Goal: Transaction & Acquisition: Obtain resource

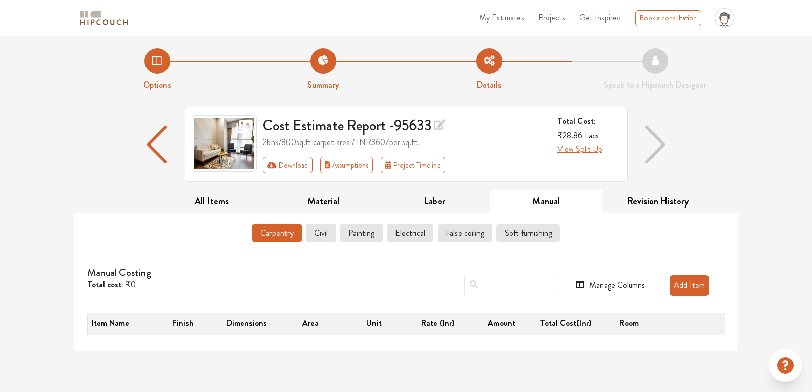
click at [154, 73] on li "Options" at bounding box center [157, 69] width 166 height 43
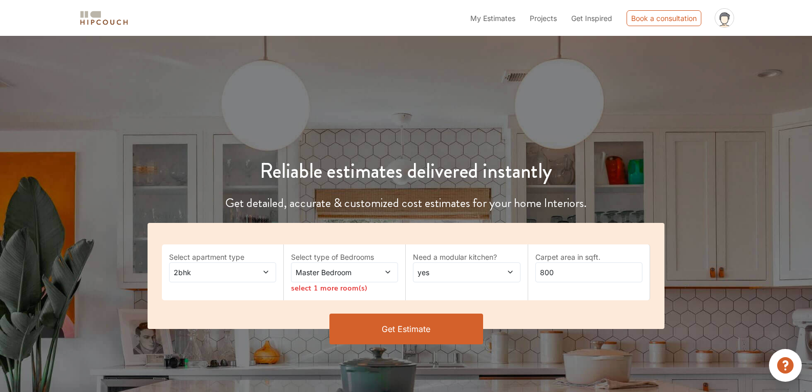
click at [373, 321] on button "Get Estimate" at bounding box center [407, 329] width 154 height 31
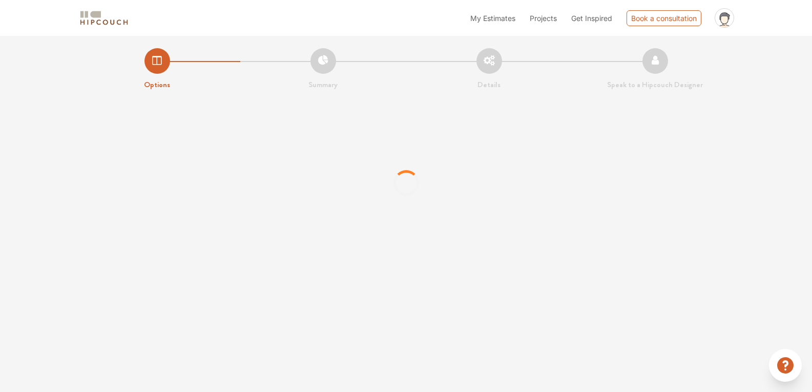
click at [364, 280] on div "My Estimates Projects Get Inspired Book a consultation profile pic Upload Boq L…" at bounding box center [406, 196] width 812 height 392
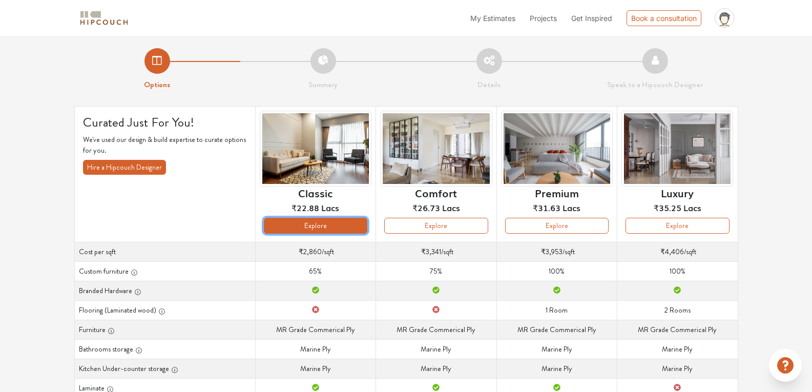
click at [338, 227] on button "Explore" at bounding box center [316, 226] width 104 height 16
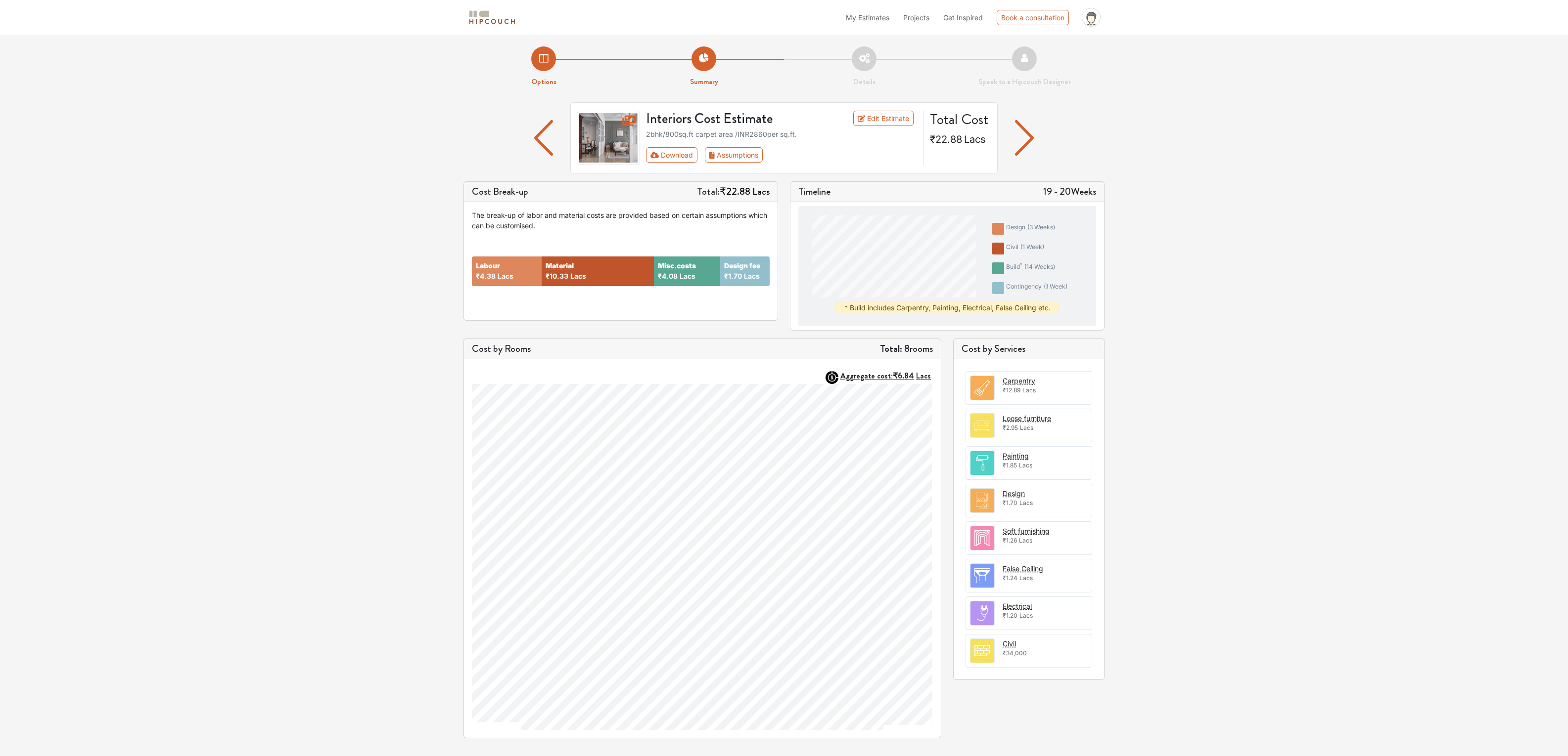
click at [784, 64] on li "Details" at bounding box center [864, 67] width 160 height 41
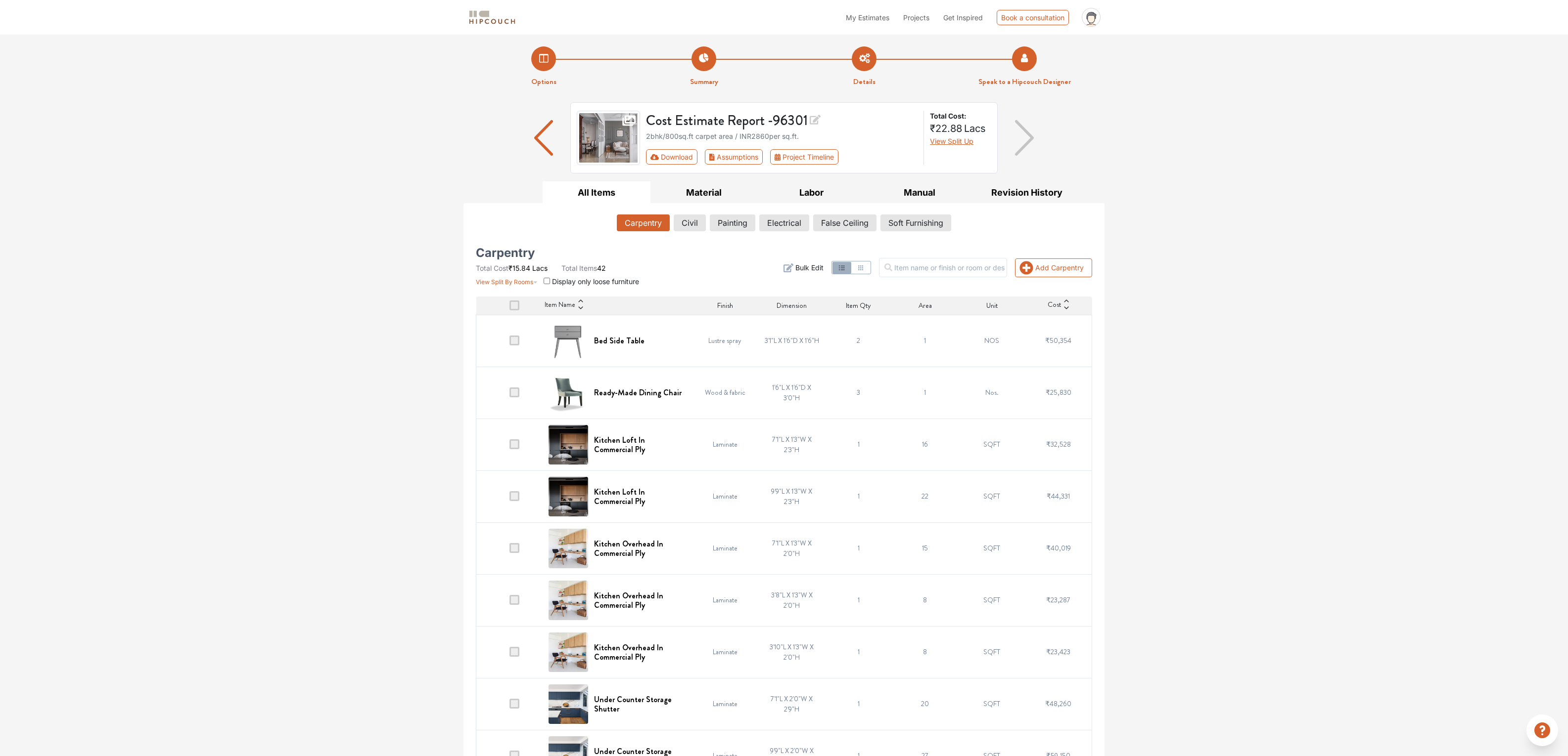
click at [784, 74] on li "Speak to a Hipcouch Designer" at bounding box center [1024, 67] width 160 height 41
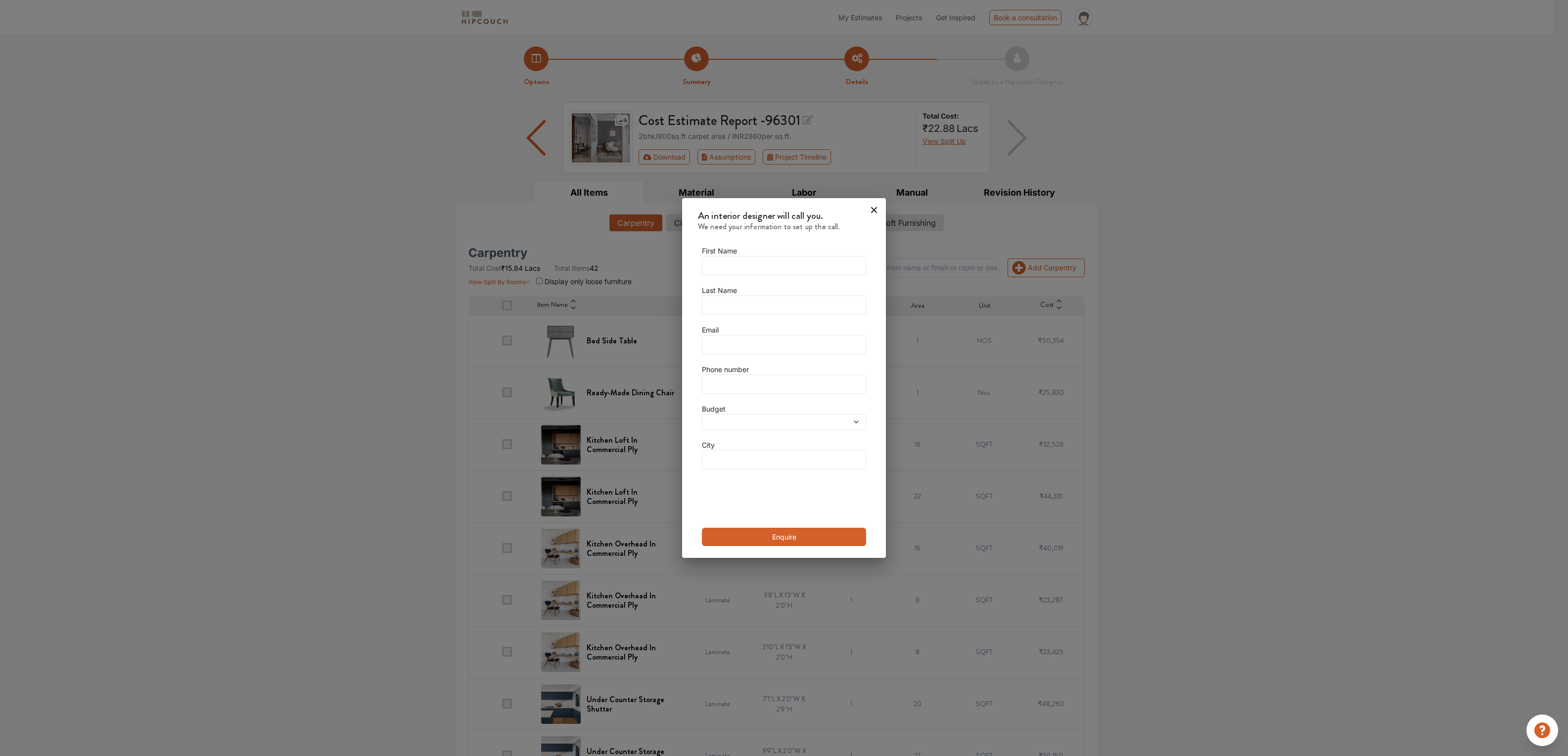
click at [509, 163] on div "An interior designer will call you. We need your information to set up the call…" at bounding box center [784, 378] width 1568 height 756
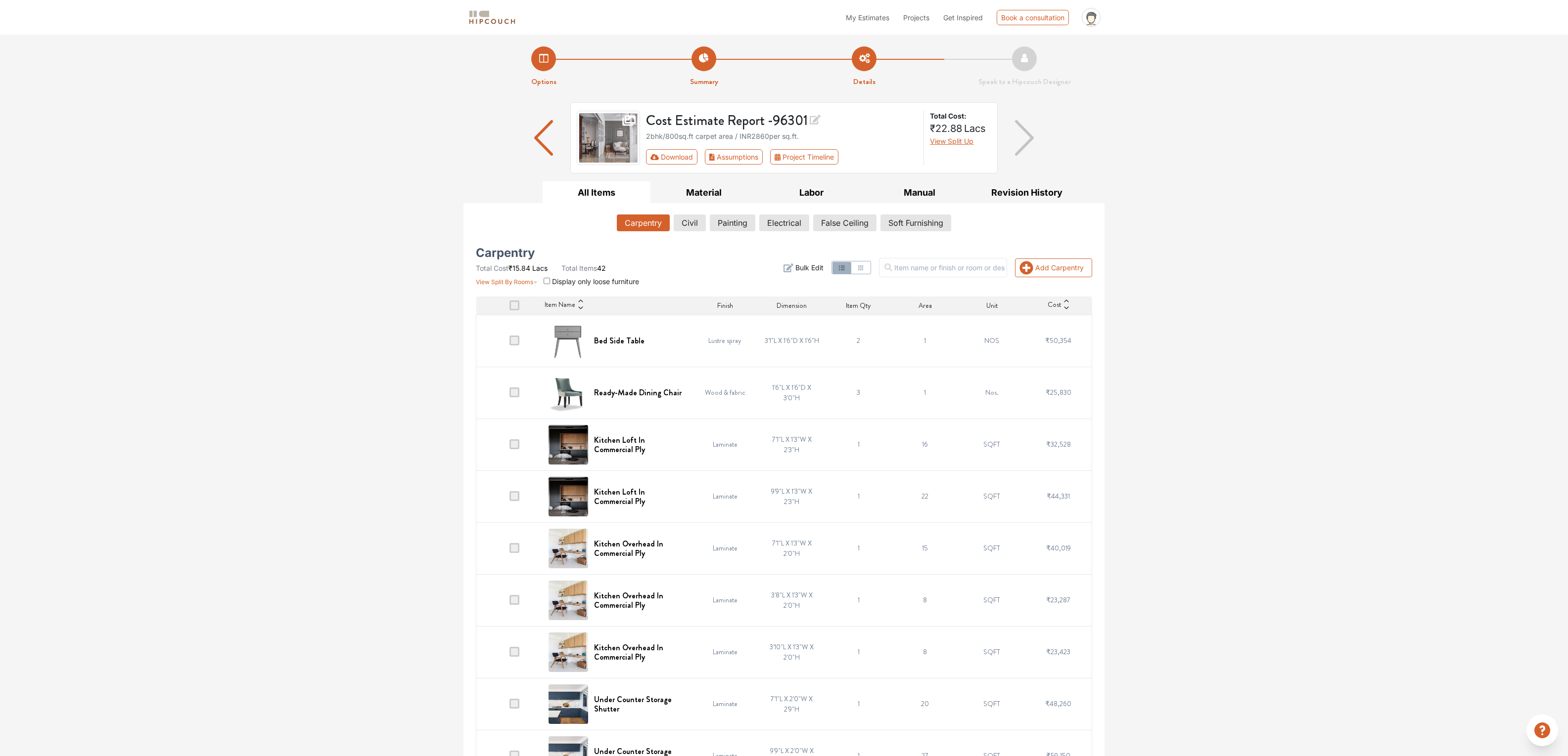
click at [542, 64] on li "Options" at bounding box center [543, 67] width 160 height 41
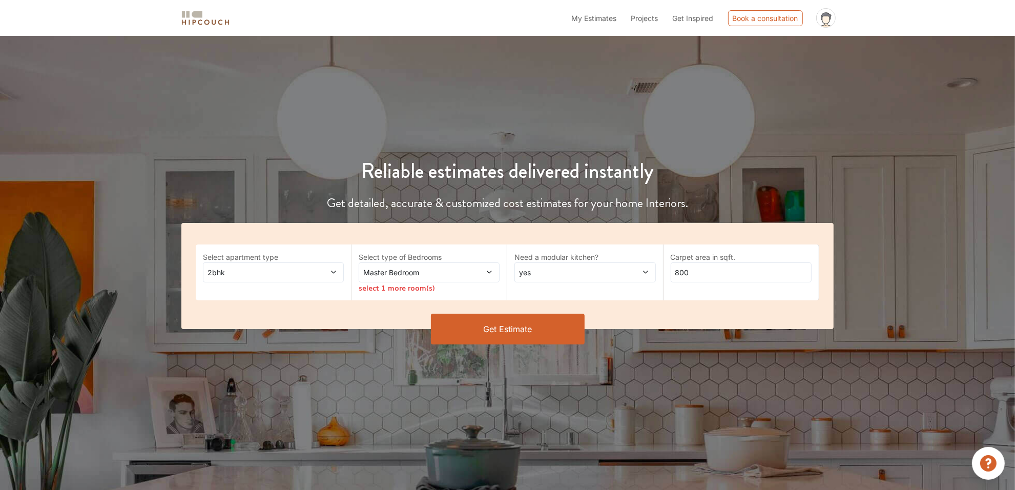
click at [470, 328] on button "Get Estimate" at bounding box center [508, 329] width 154 height 31
